Goal: Transaction & Acquisition: Purchase product/service

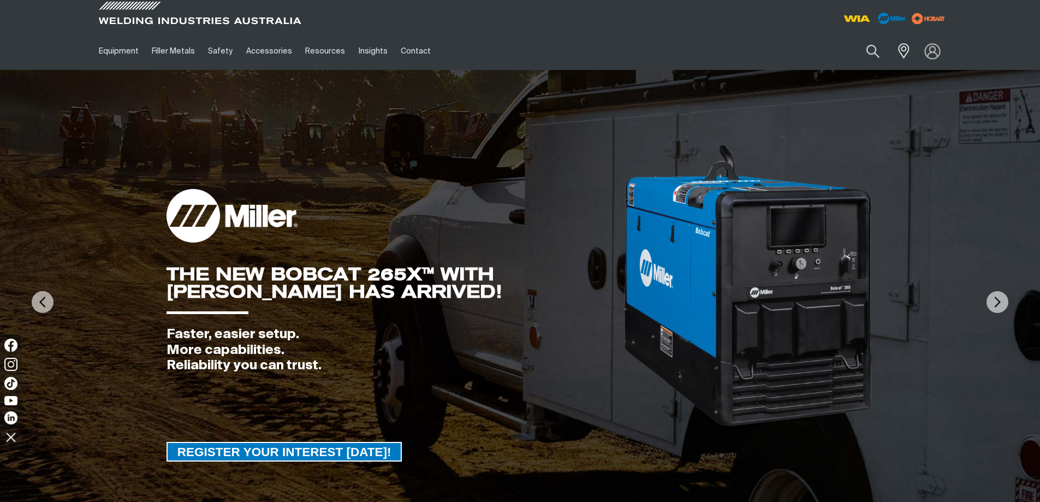
click at [929, 50] on img at bounding box center [932, 51] width 16 height 16
click at [882, 69] on link "Partner Login" at bounding box center [887, 72] width 120 height 20
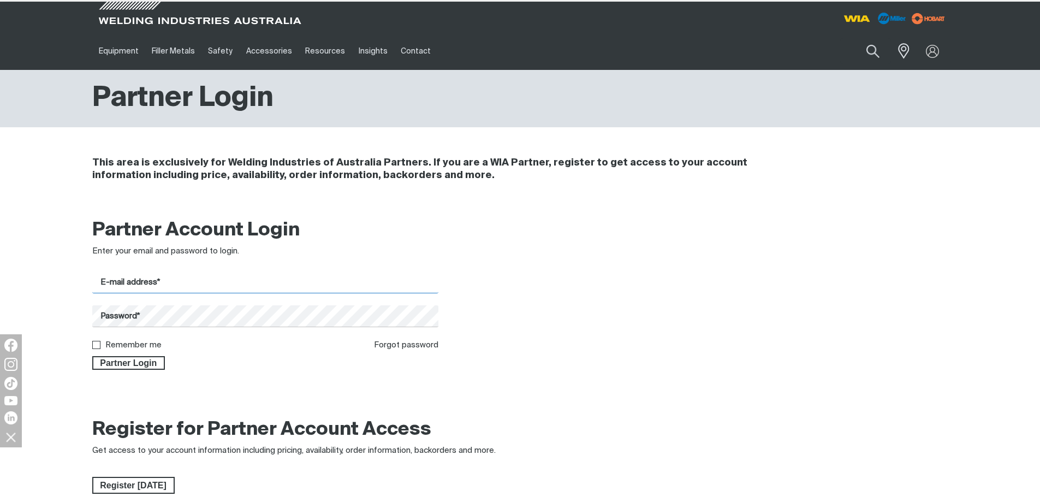
type input "[EMAIL_ADDRESS][DOMAIN_NAME]"
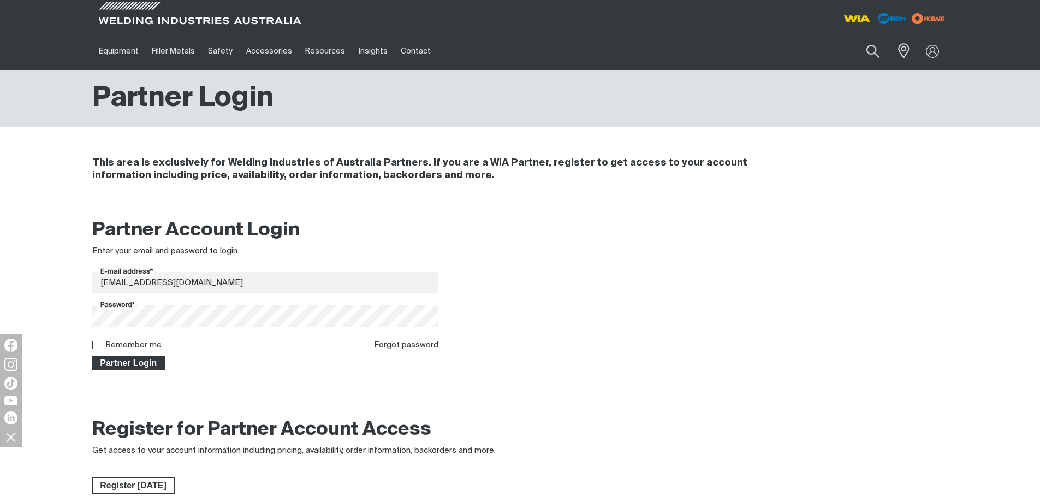
click at [138, 365] on span "Partner Login" at bounding box center [128, 363] width 71 height 14
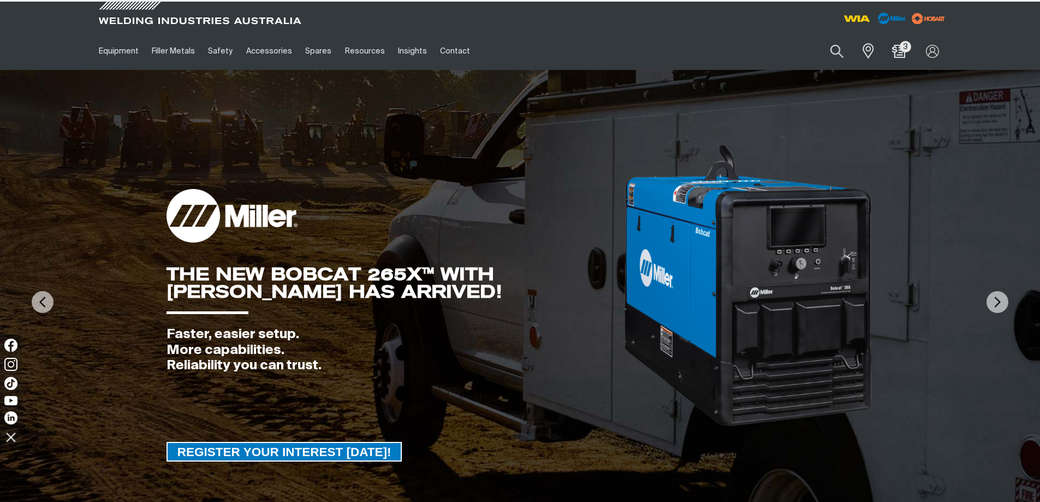
click at [838, 48] on button "Search products" at bounding box center [836, 51] width 37 height 26
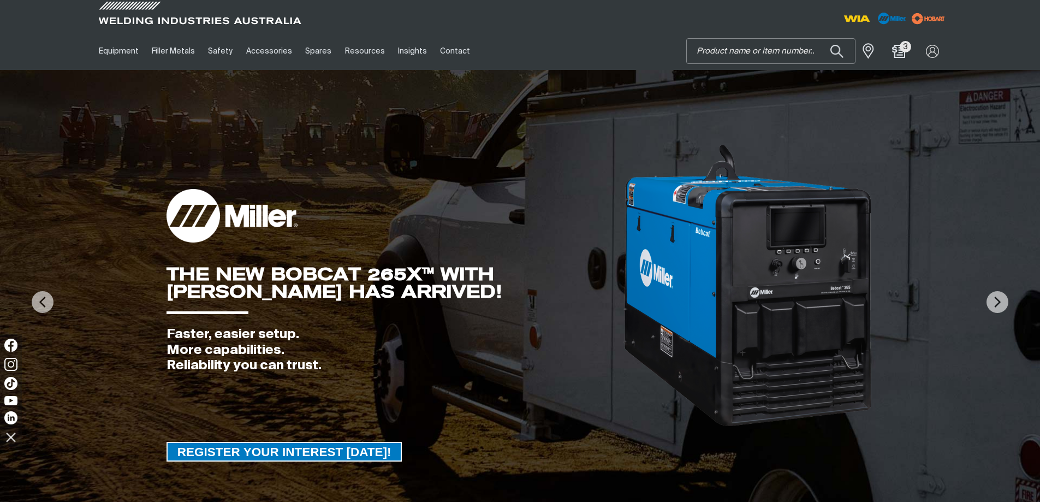
click at [795, 55] on input "Search" at bounding box center [771, 51] width 168 height 25
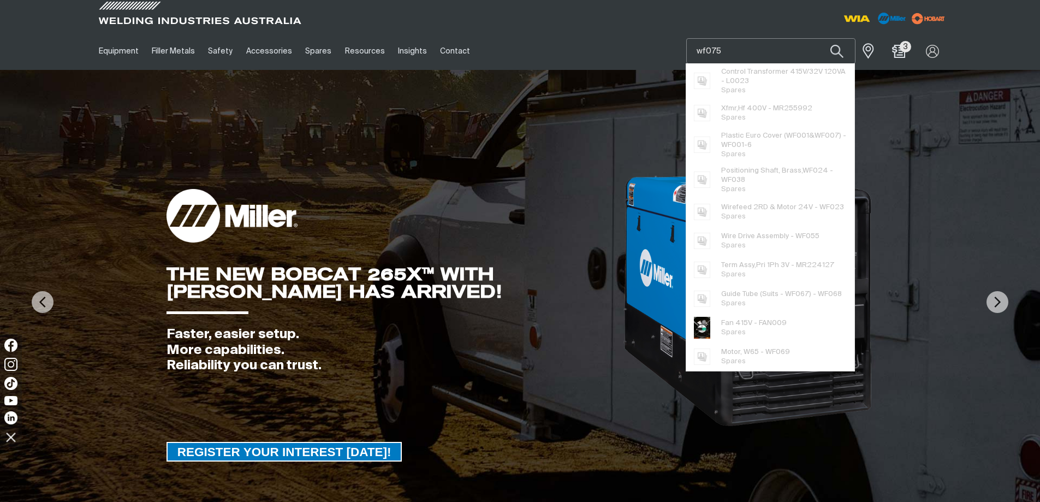
click at [757, 54] on input "wf075" at bounding box center [771, 51] width 168 height 25
type input "wf075"
click at [818, 38] on button "Search products" at bounding box center [836, 51] width 37 height 26
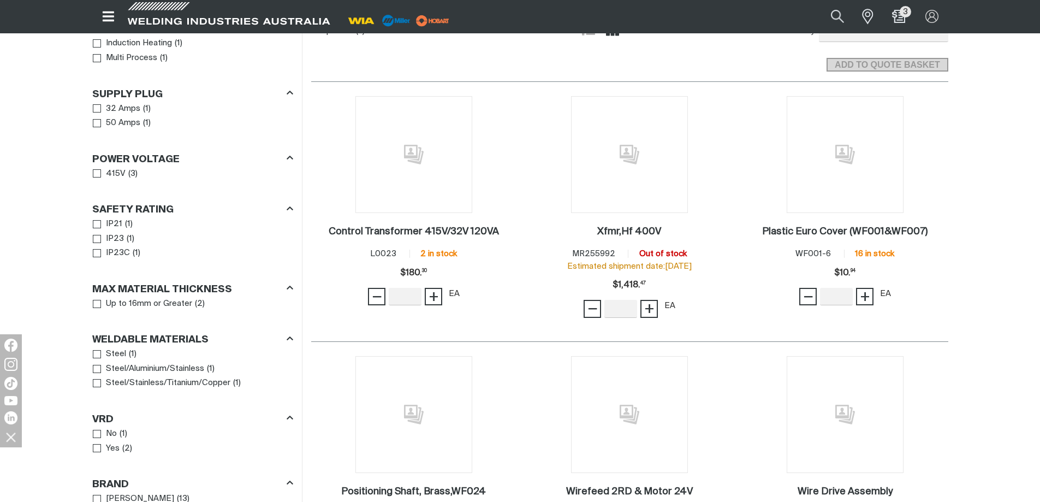
scroll to position [327, 0]
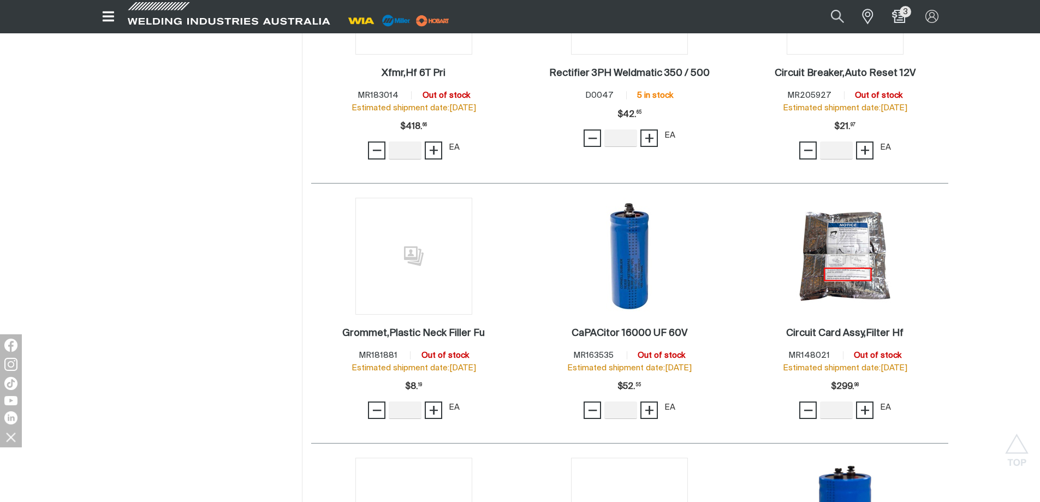
scroll to position [3547, 0]
